Goal: Entertainment & Leisure: Consume media (video, audio)

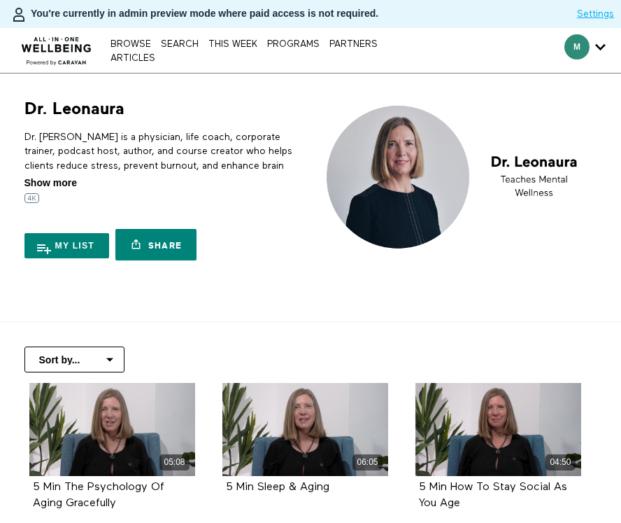
click at [58, 183] on span "Show more" at bounding box center [50, 183] width 52 height 15
click at [0, 0] on input "Show more Show less" at bounding box center [0, 0] width 0 height 0
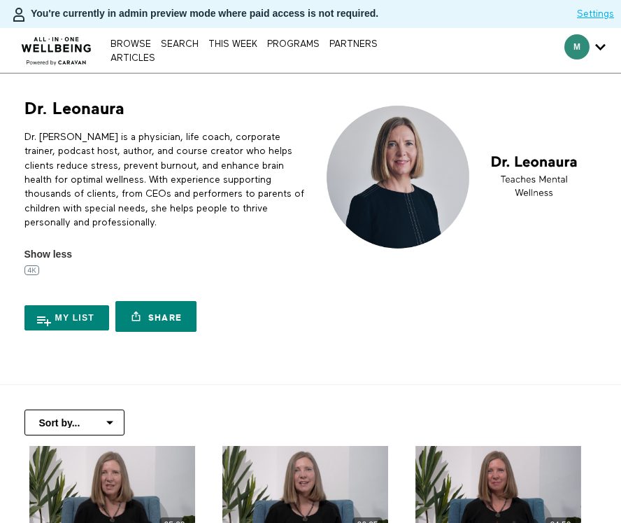
scroll to position [251, 0]
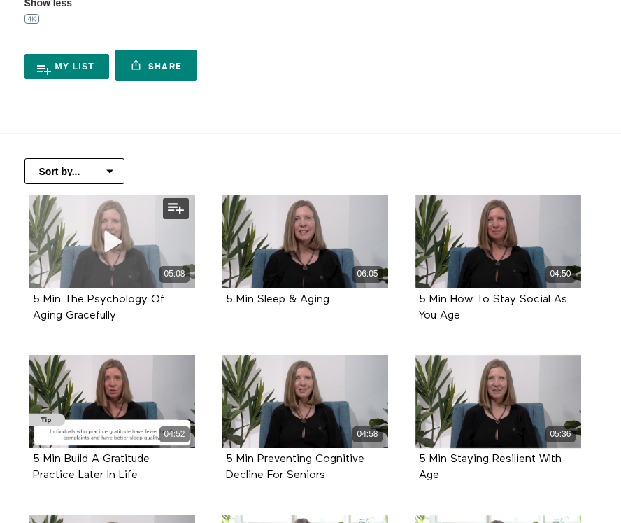
click at [97, 234] on icon at bounding box center [112, 241] width 42 height 24
